Goal: Find specific page/section

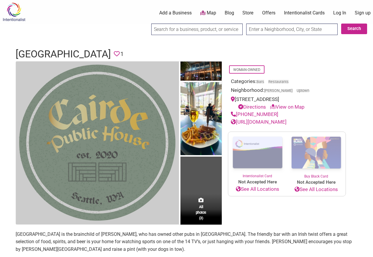
click at [30, 70] on img at bounding box center [97, 143] width 163 height 163
click at [64, 70] on img at bounding box center [97, 143] width 163 height 163
click at [89, 70] on img at bounding box center [97, 143] width 163 height 163
click at [124, 70] on img at bounding box center [97, 143] width 163 height 163
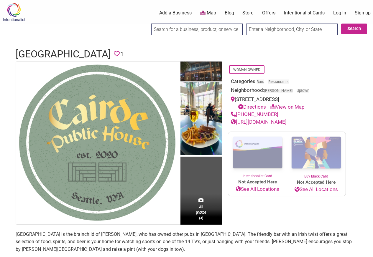
click at [213, 70] on img at bounding box center [200, 72] width 41 height 21
click at [247, 70] on link "Woman-Owned" at bounding box center [246, 70] width 27 height 4
click at [275, 70] on div "Woman-Owned" at bounding box center [287, 69] width 118 height 11
